Goal: Information Seeking & Learning: Find specific page/section

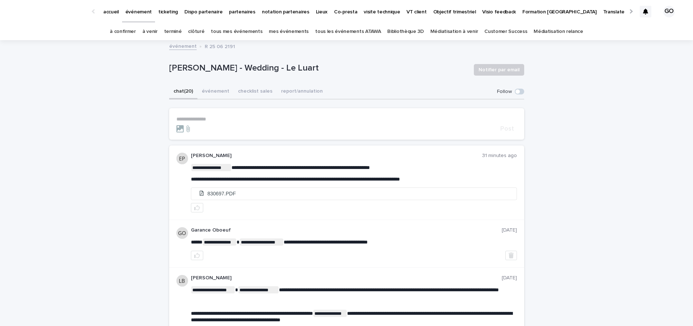
click at [158, 30] on link "à venir" at bounding box center [149, 31] width 15 height 17
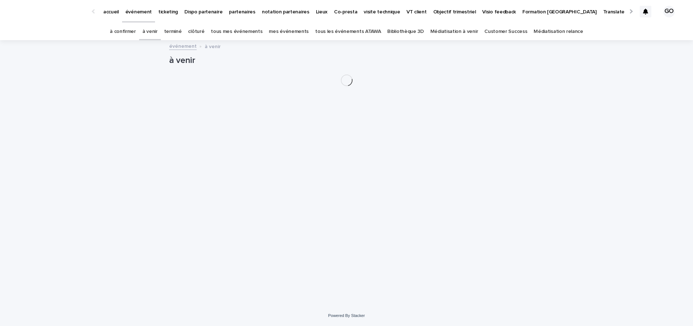
click at [337, 30] on link "tous les événements ATAWA" at bounding box center [348, 31] width 66 height 17
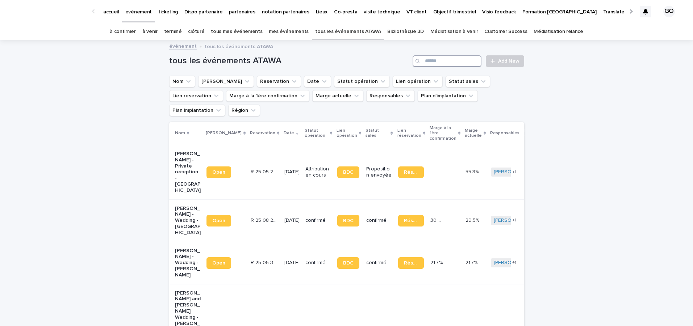
click at [440, 65] on input "Search" at bounding box center [447, 61] width 69 height 12
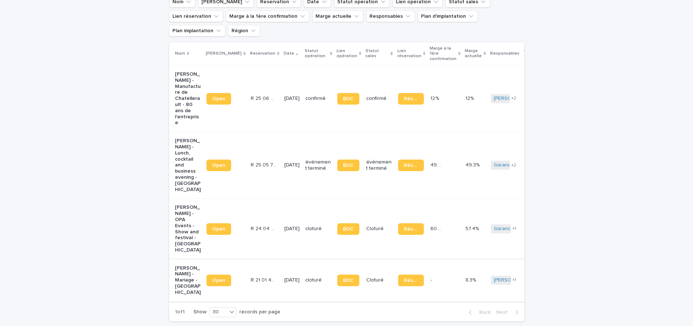
scroll to position [78, 0]
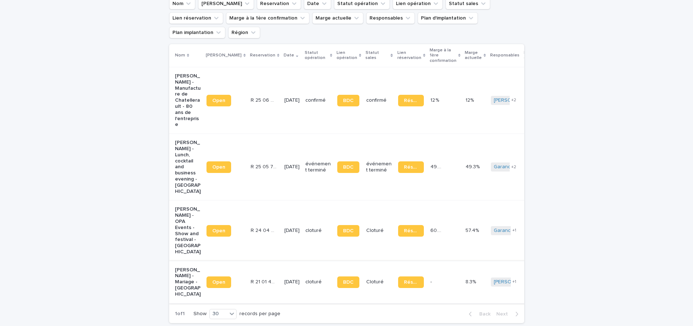
type input "****"
click at [180, 268] on p "Marie Schorter - Mariage - Sablé-sur-Sarthe" at bounding box center [188, 282] width 26 height 30
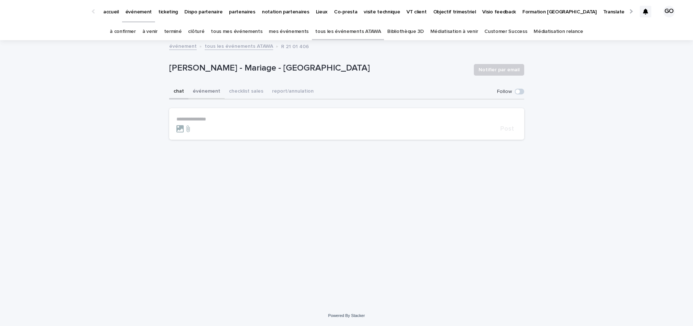
click at [204, 97] on button "événement" at bounding box center [206, 91] width 36 height 15
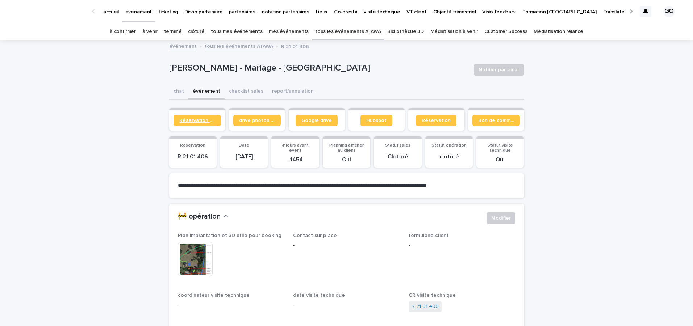
click at [204, 116] on link "Réservation client" at bounding box center [197, 121] width 47 height 12
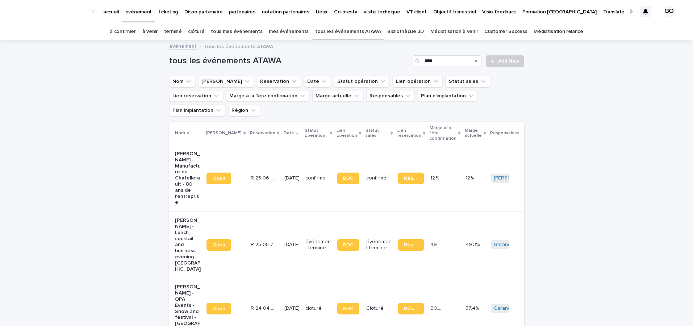
scroll to position [23, 0]
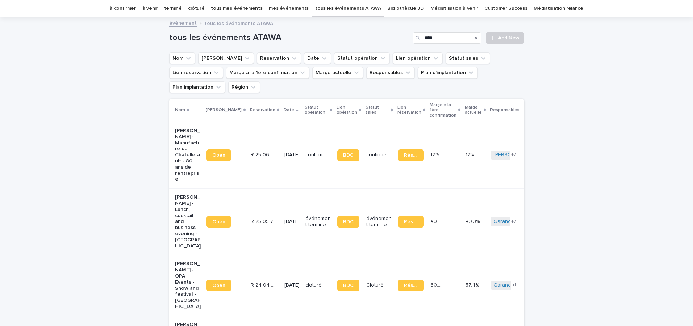
type input "**"
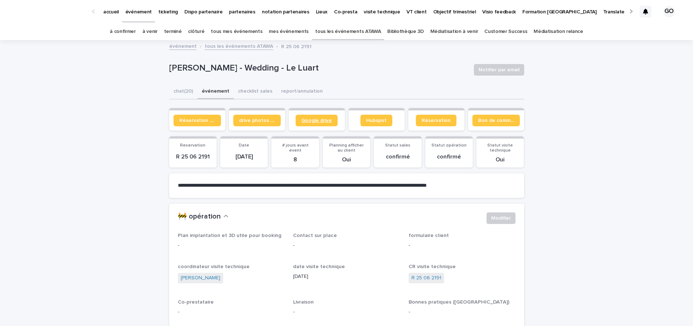
click at [317, 122] on span "Google drive" at bounding box center [316, 120] width 30 height 5
click at [191, 91] on button "chat (20)" at bounding box center [183, 91] width 28 height 15
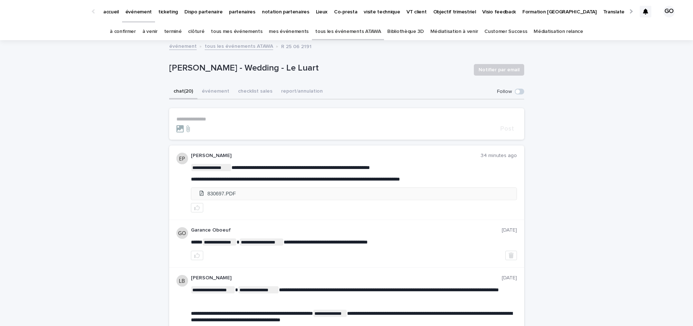
click at [280, 192] on li "830697.PDF" at bounding box center [353, 194] width 325 height 12
